Goal: Task Accomplishment & Management: Use online tool/utility

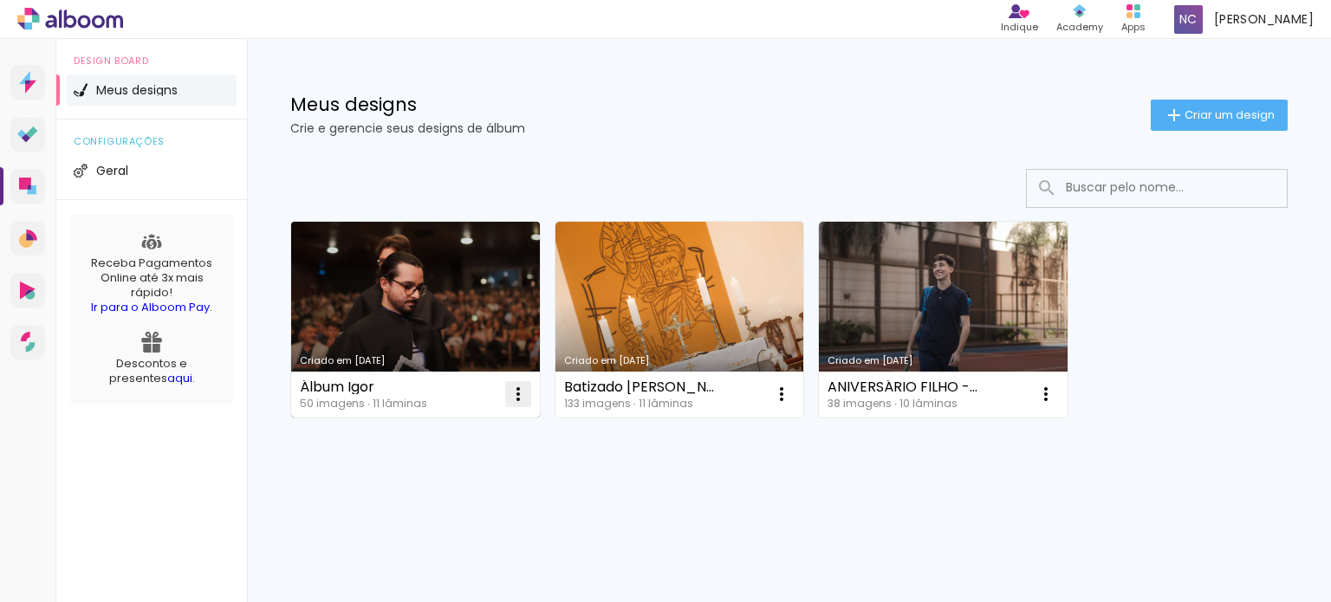
click at [519, 386] on iron-icon at bounding box center [518, 394] width 21 height 21
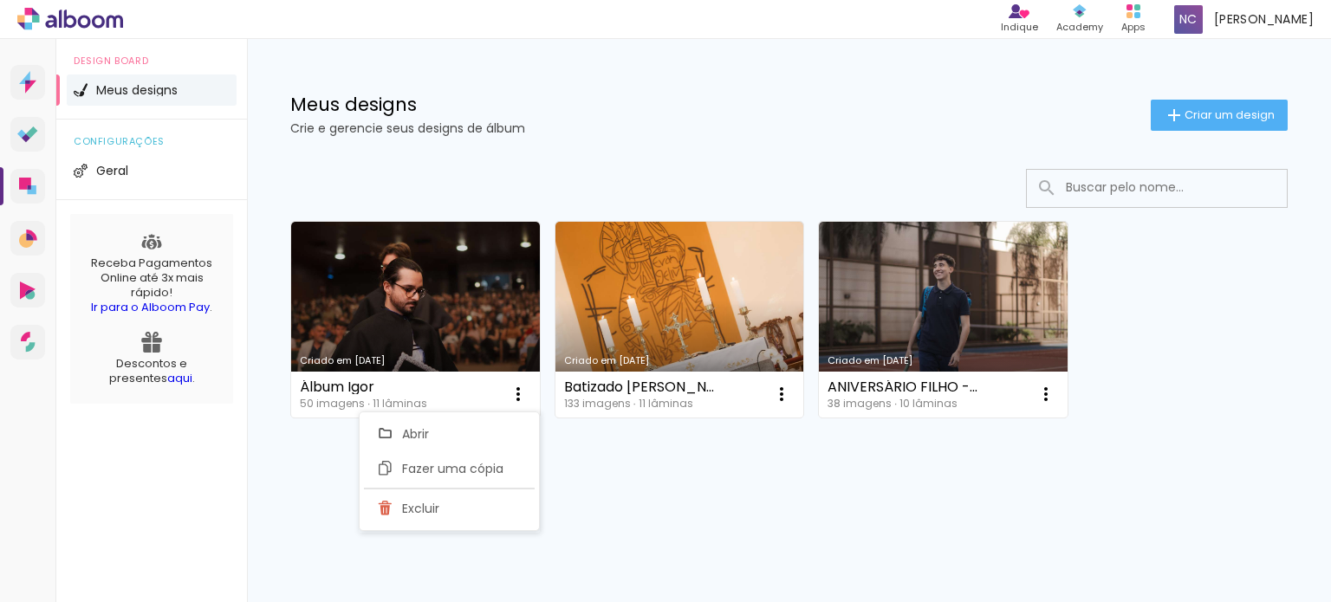
click at [575, 461] on div "Criado em [DATE] Álbum [PERSON_NAME] 50 imagens ∙ 11 lâminas Abrir Fazer uma có…" at bounding box center [789, 366] width 1084 height 428
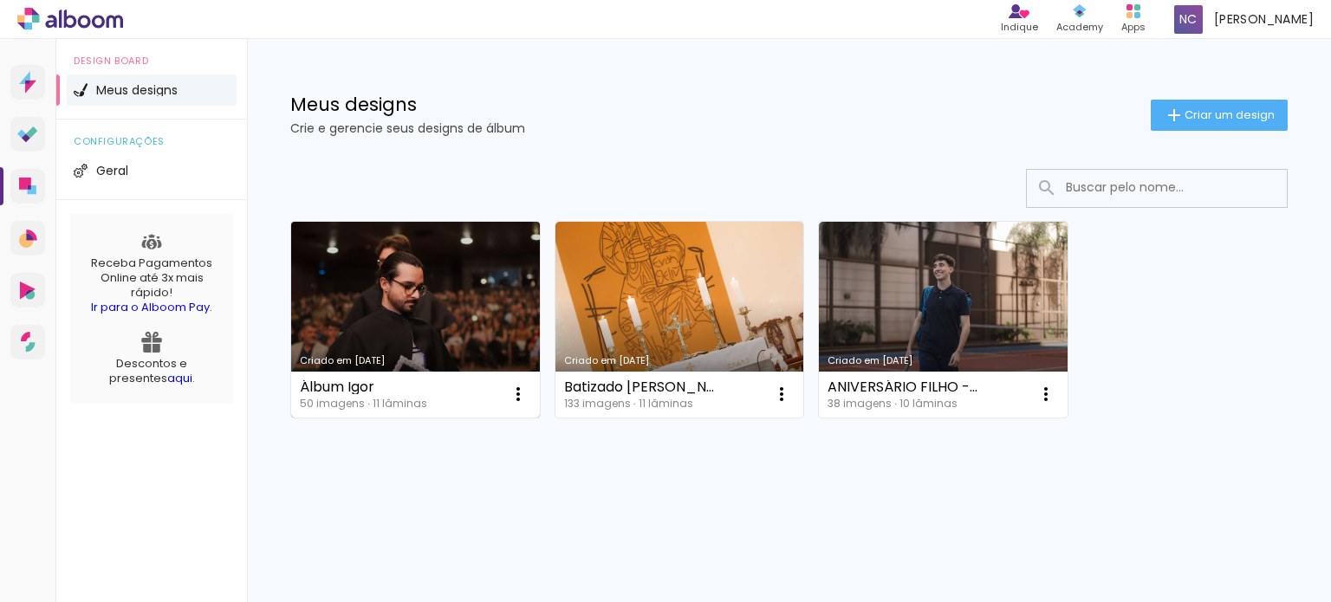
click at [443, 310] on link "Criado em [DATE]" at bounding box center [415, 320] width 249 height 196
